Goal: Information Seeking & Learning: Learn about a topic

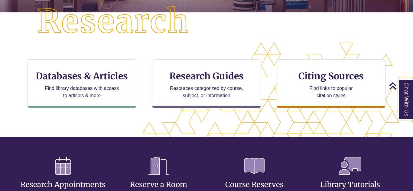
scroll to position [163, 0]
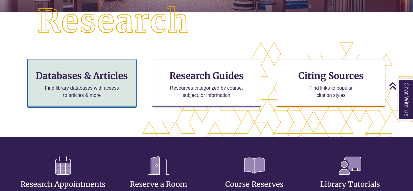
click at [107, 90] on p "Find library databases with access to articles & more" at bounding box center [82, 92] width 79 height 14
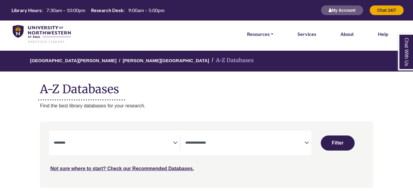
select select "Database Subject Filter"
select select "Database Types Filter"
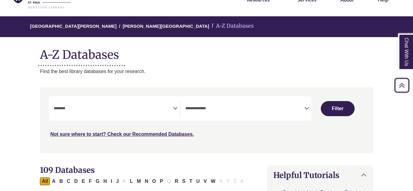
scroll to position [33, 0]
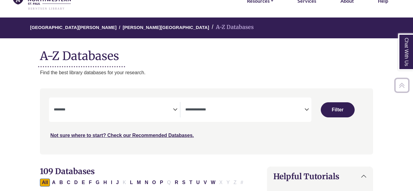
click at [115, 107] on span "Search filters" at bounding box center [113, 108] width 119 height 5
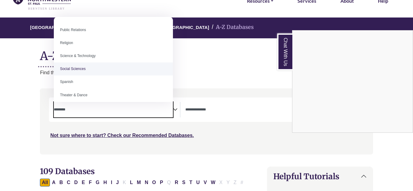
scroll to position [492, 0]
select select "******"
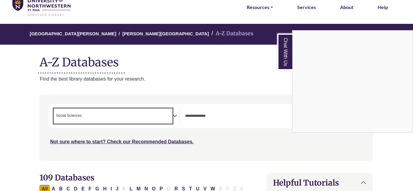
scroll to position [0, 0]
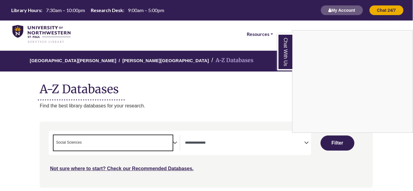
click at [333, 142] on div "Chat With Us" at bounding box center [206, 95] width 413 height 191
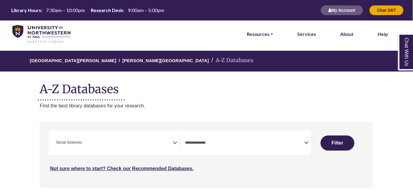
click at [333, 142] on button "Filter" at bounding box center [337, 143] width 34 height 15
select select "Database Types Filter"
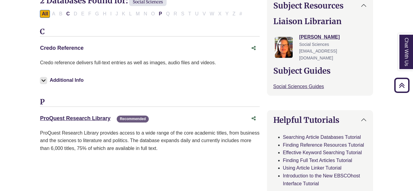
scroll to position [204, 0]
click at [72, 119] on link "ProQuest Research Library This link opens in a new window" at bounding box center [75, 118] width 70 height 6
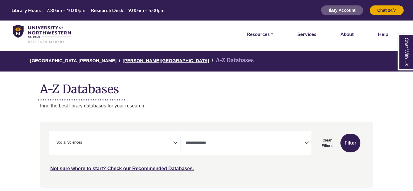
click at [126, 60] on link "[PERSON_NAME][GEOGRAPHIC_DATA]" at bounding box center [166, 60] width 86 height 6
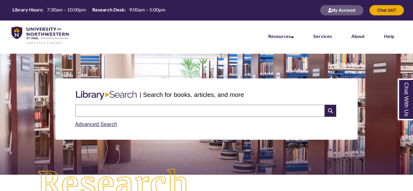
scroll to position [38, 0]
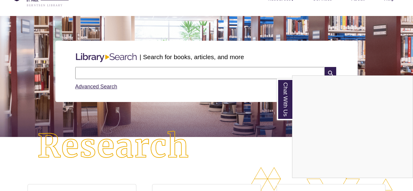
click at [167, 74] on div "Chat With Us" at bounding box center [206, 95] width 413 height 191
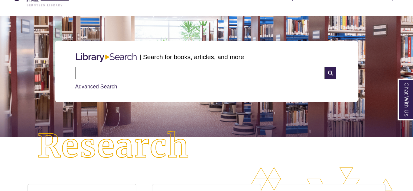
click at [167, 74] on input "text" at bounding box center [199, 73] width 249 height 12
type input "*********"
